Goal: Information Seeking & Learning: Learn about a topic

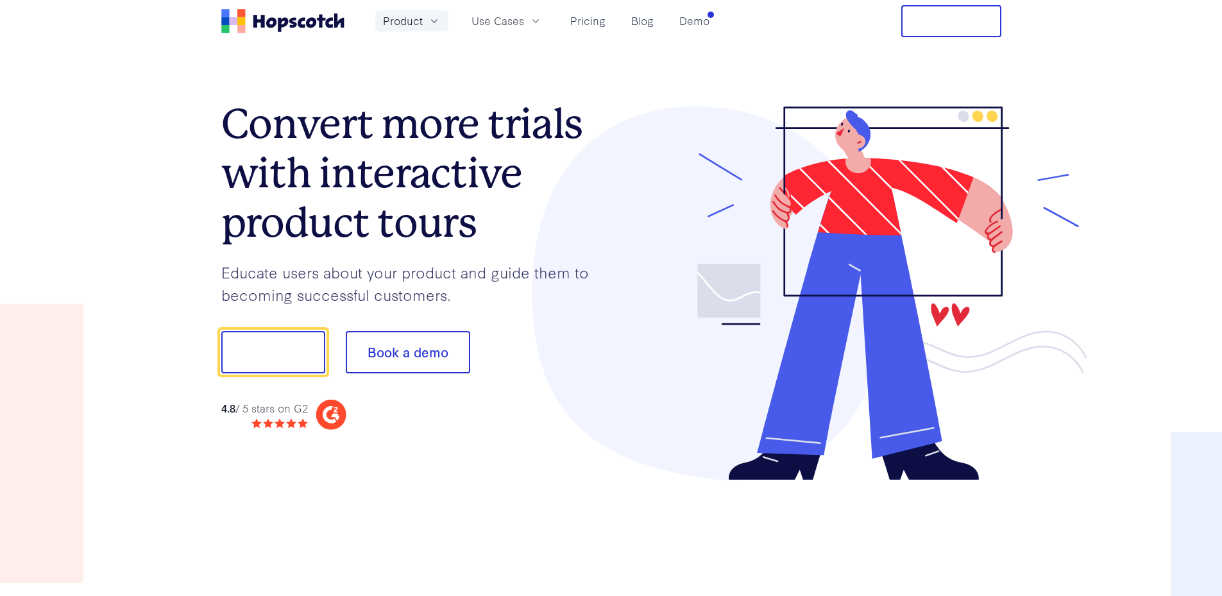
click at [429, 22] on icon "button" at bounding box center [434, 21] width 13 height 13
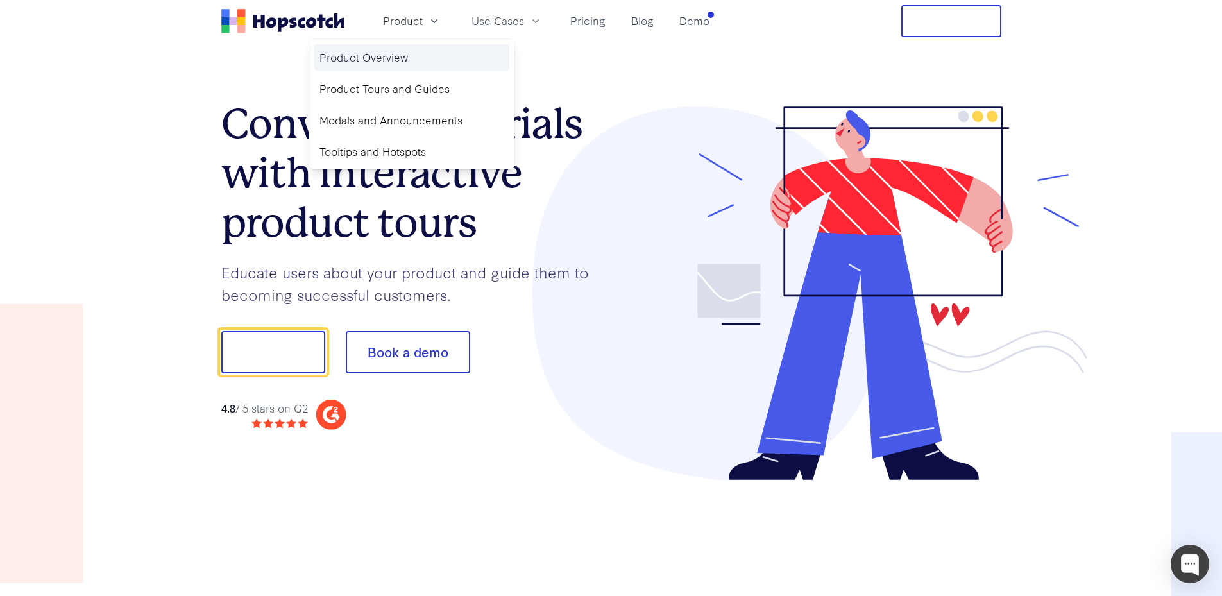
click at [435, 65] on link "Product Overview" at bounding box center [411, 57] width 195 height 26
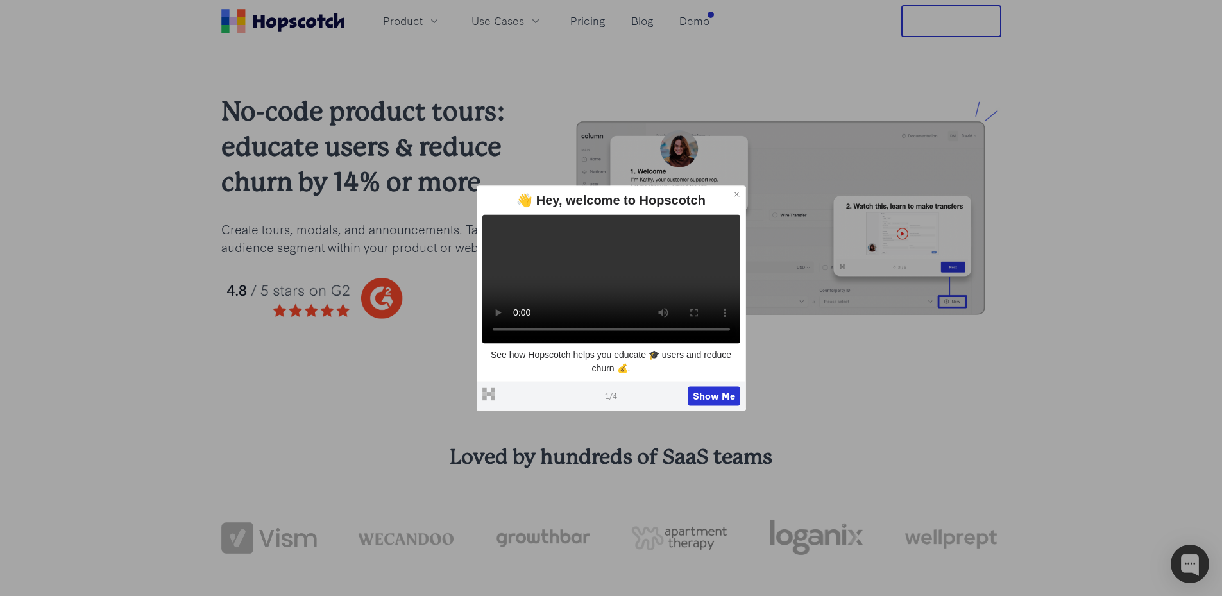
click at [737, 192] on icon at bounding box center [737, 194] width 4 height 4
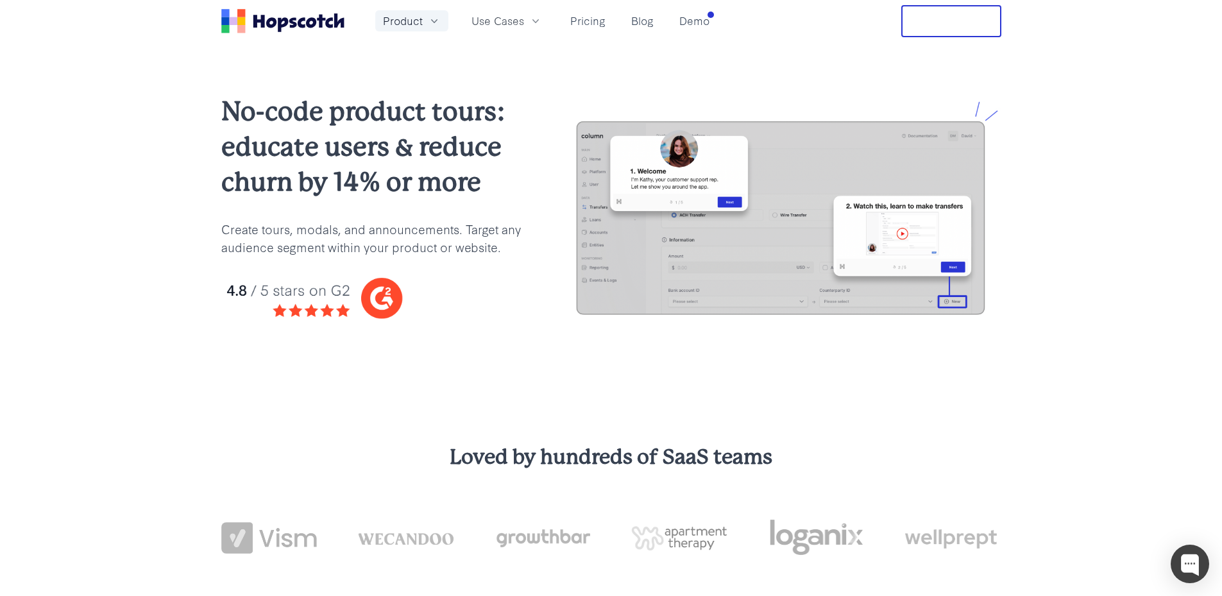
click at [444, 13] on button "Product" at bounding box center [411, 20] width 73 height 21
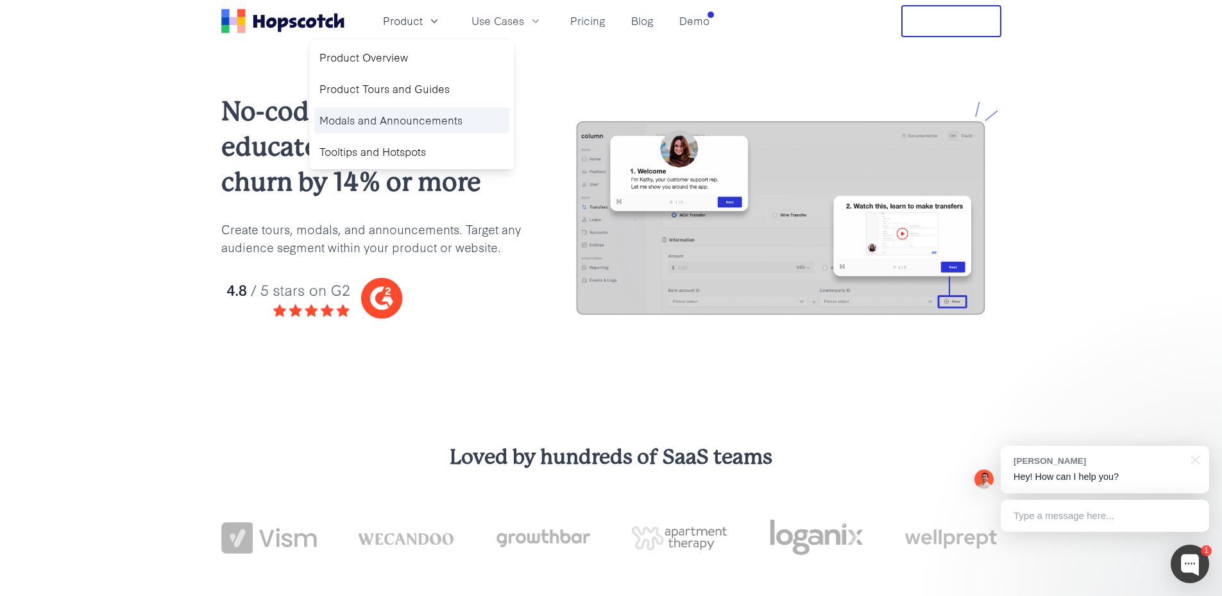
click at [426, 115] on link "Modals and Announcements" at bounding box center [411, 120] width 195 height 26
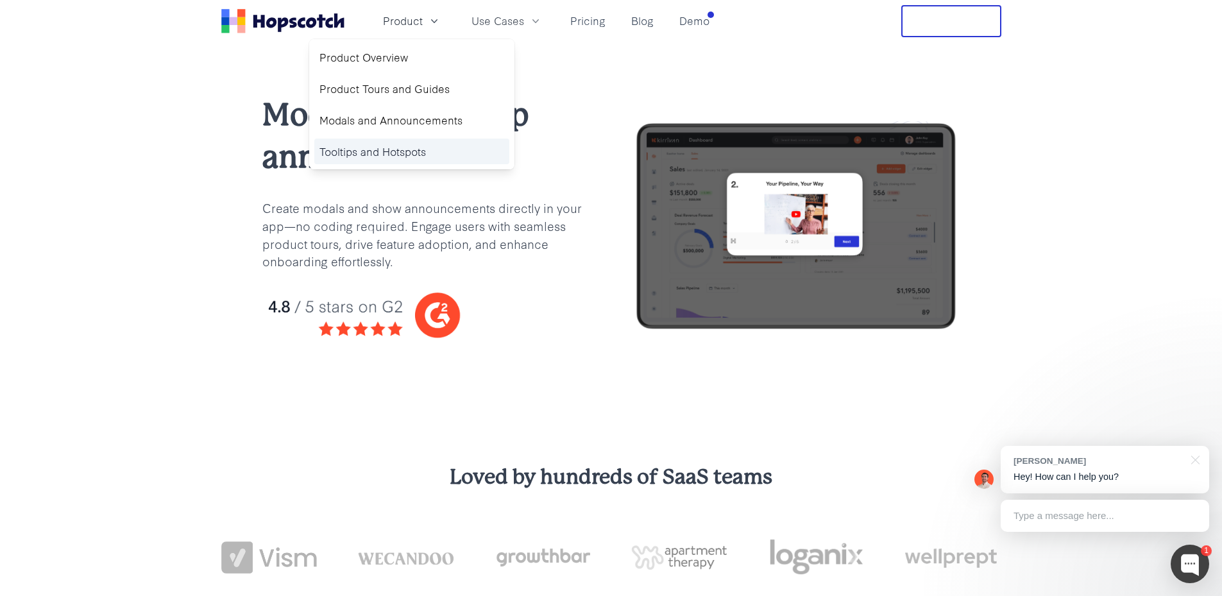
click at [458, 155] on link "Tooltips and Hotspots" at bounding box center [411, 152] width 195 height 26
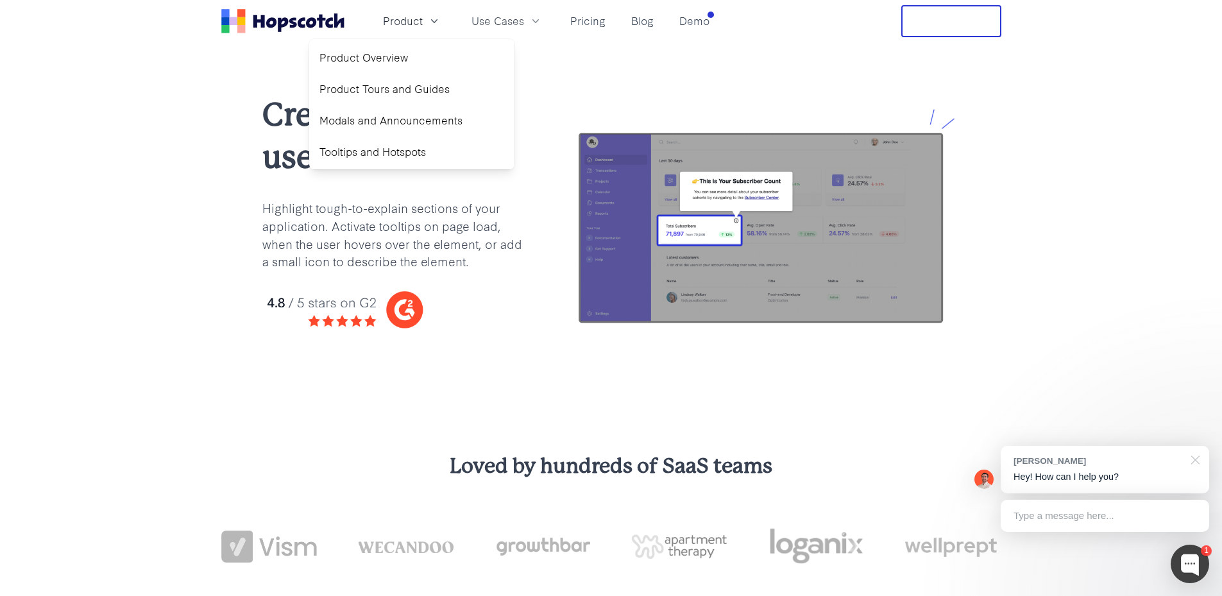
click at [1193, 459] on div at bounding box center [1193, 459] width 32 height 26
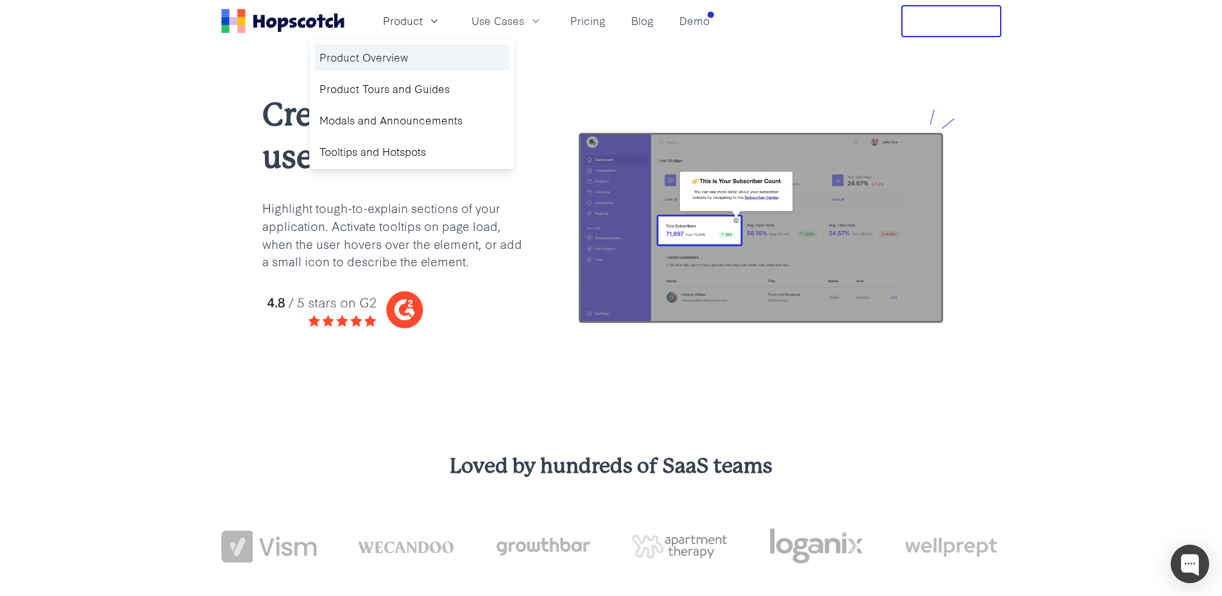
click at [412, 53] on link "Product Overview" at bounding box center [411, 57] width 195 height 26
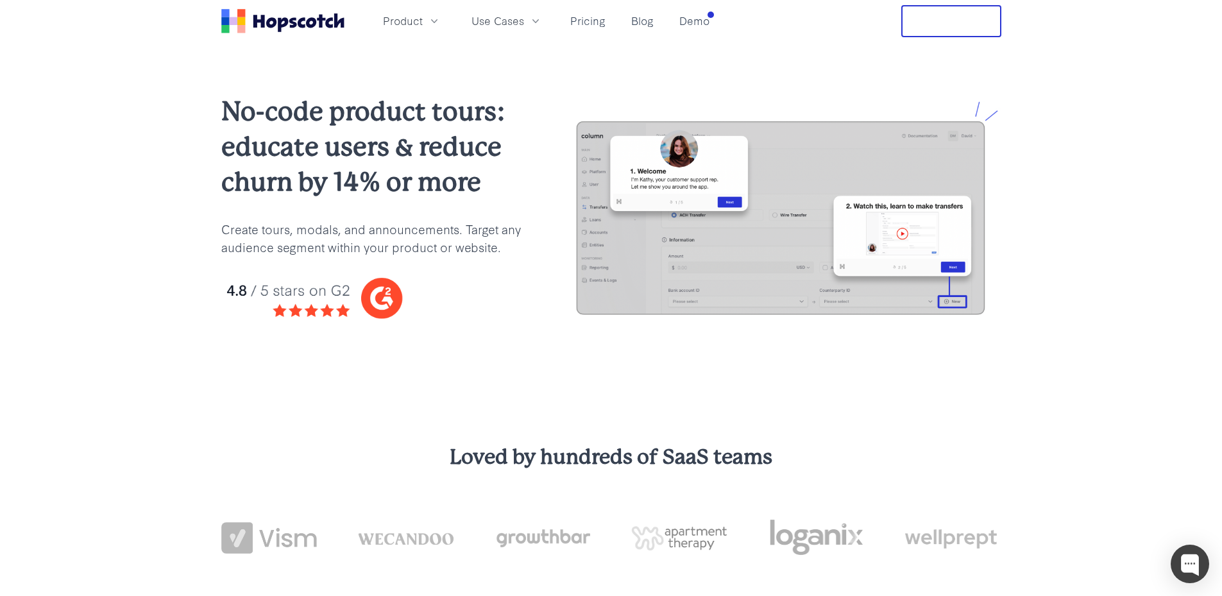
click at [270, 15] on icon "Home" at bounding box center [282, 21] width 123 height 24
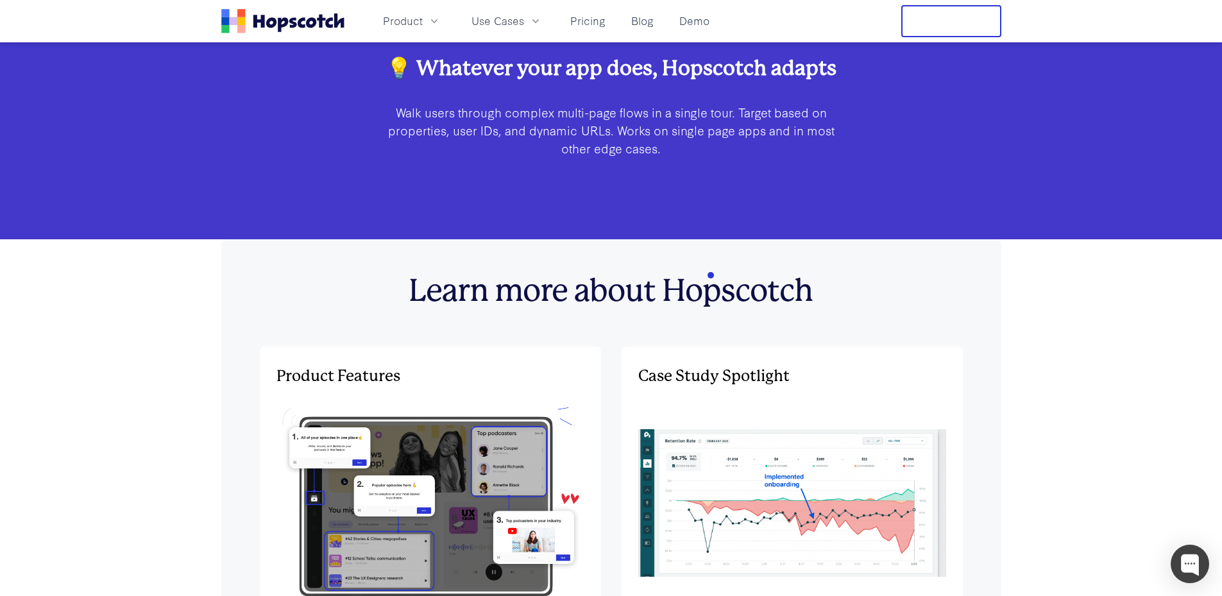
scroll to position [4171, 0]
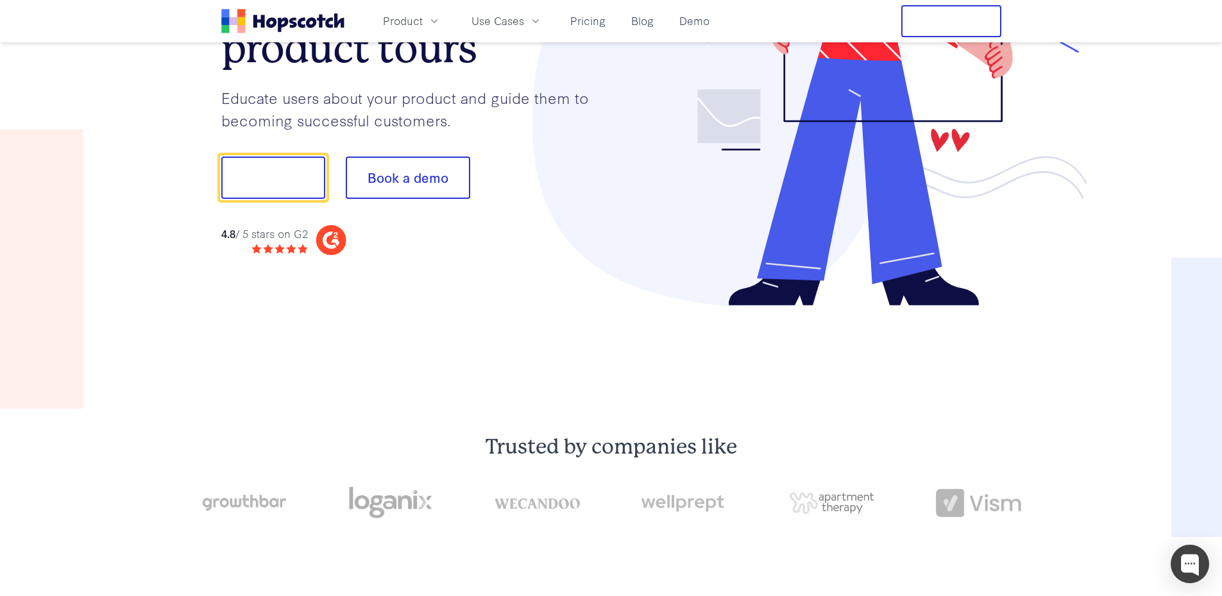
scroll to position [0, 0]
